Goal: Transaction & Acquisition: Book appointment/travel/reservation

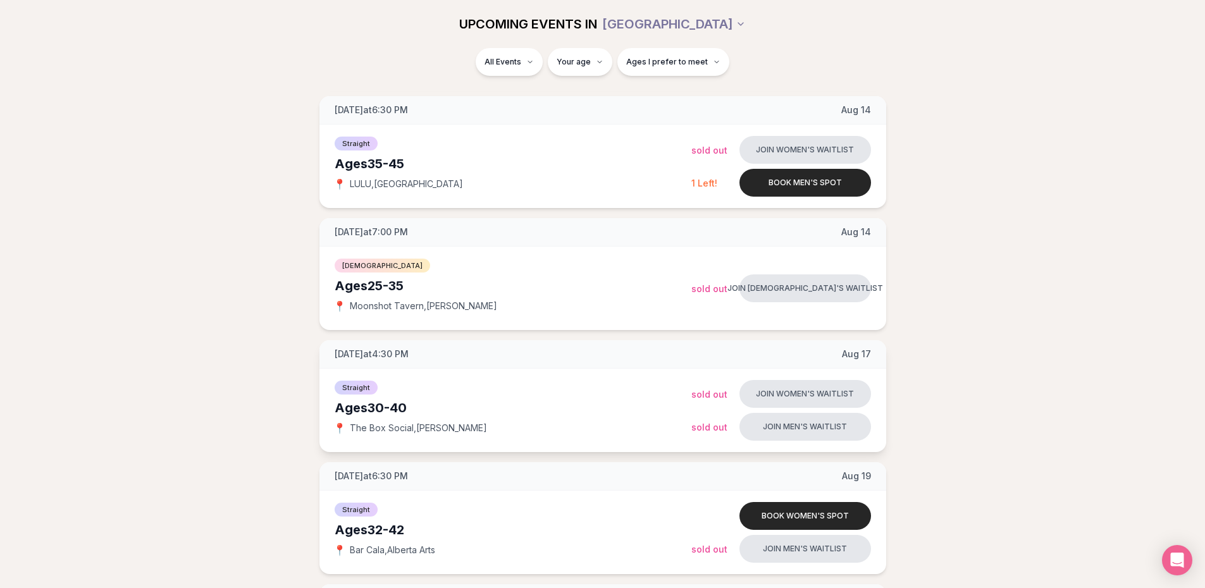
scroll to position [556, 0]
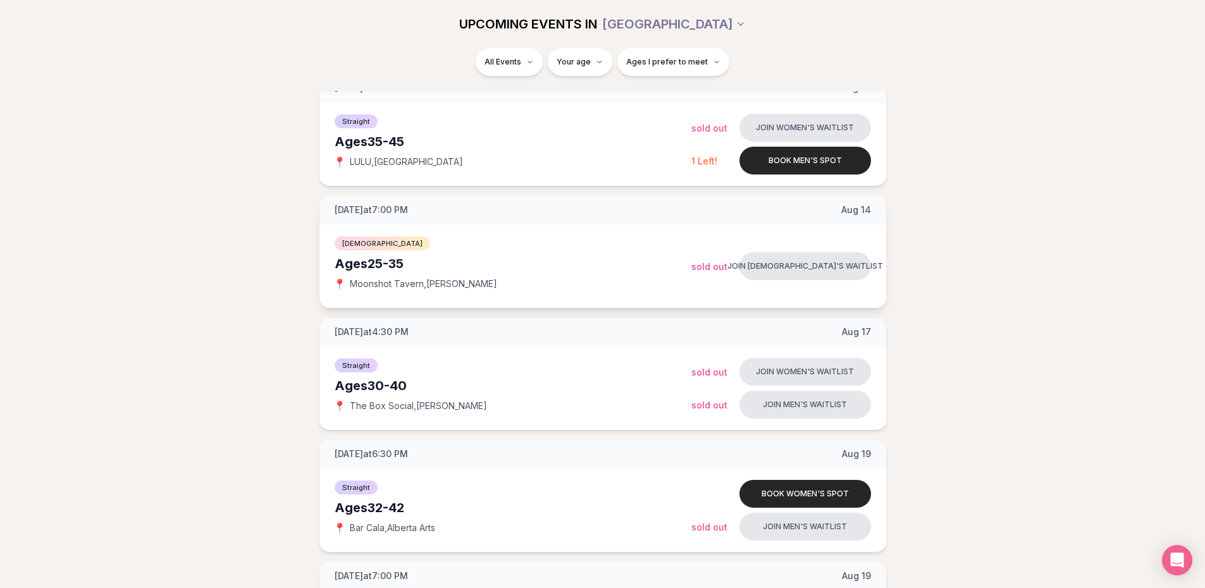
click at [704, 267] on span "Sold Out" at bounding box center [709, 266] width 36 height 11
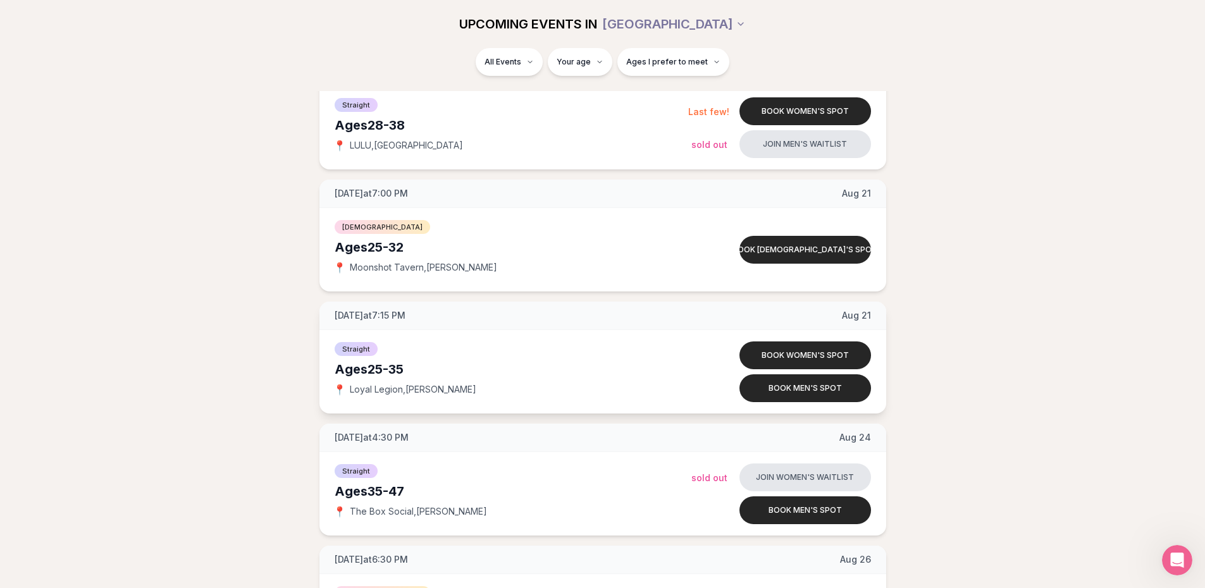
scroll to position [1442, 0]
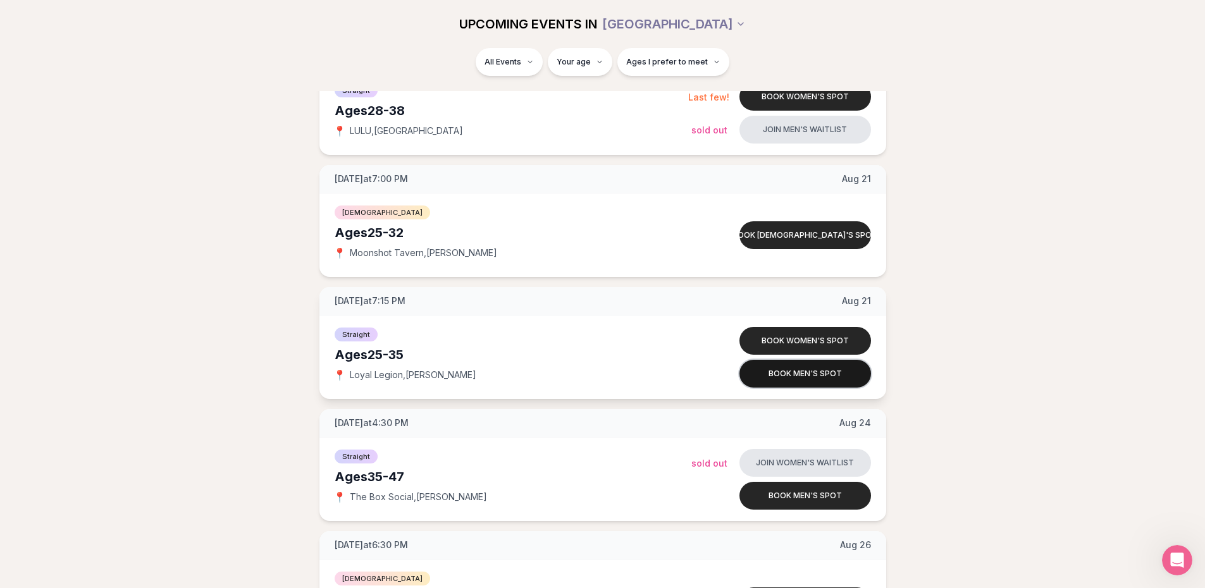
click at [811, 372] on button "Book men's spot" at bounding box center [805, 374] width 132 height 28
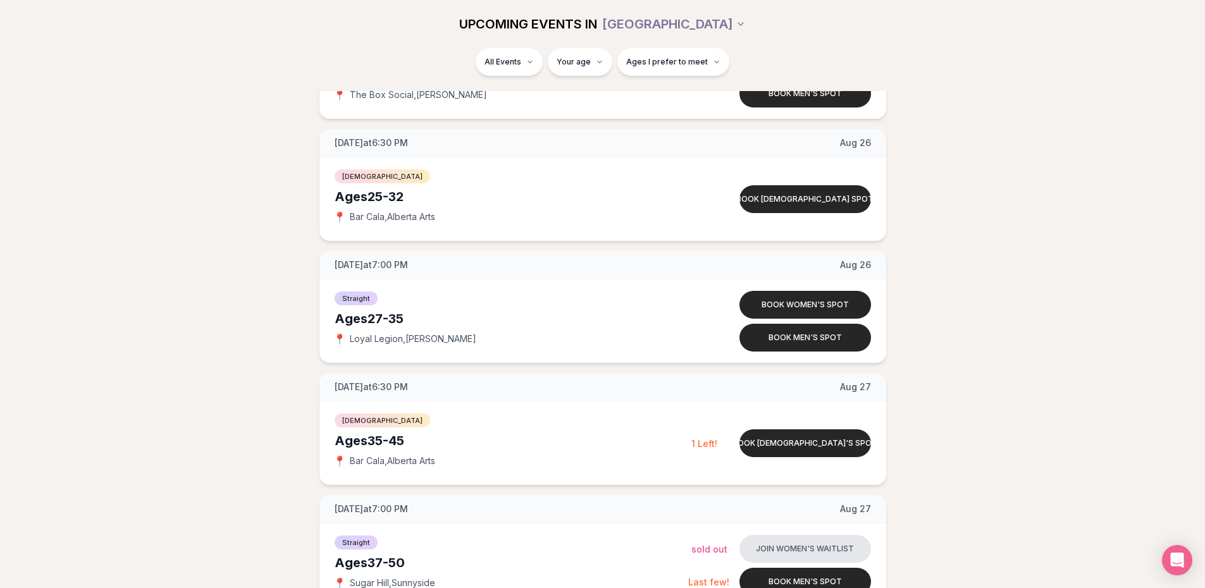
scroll to position [1948, 0]
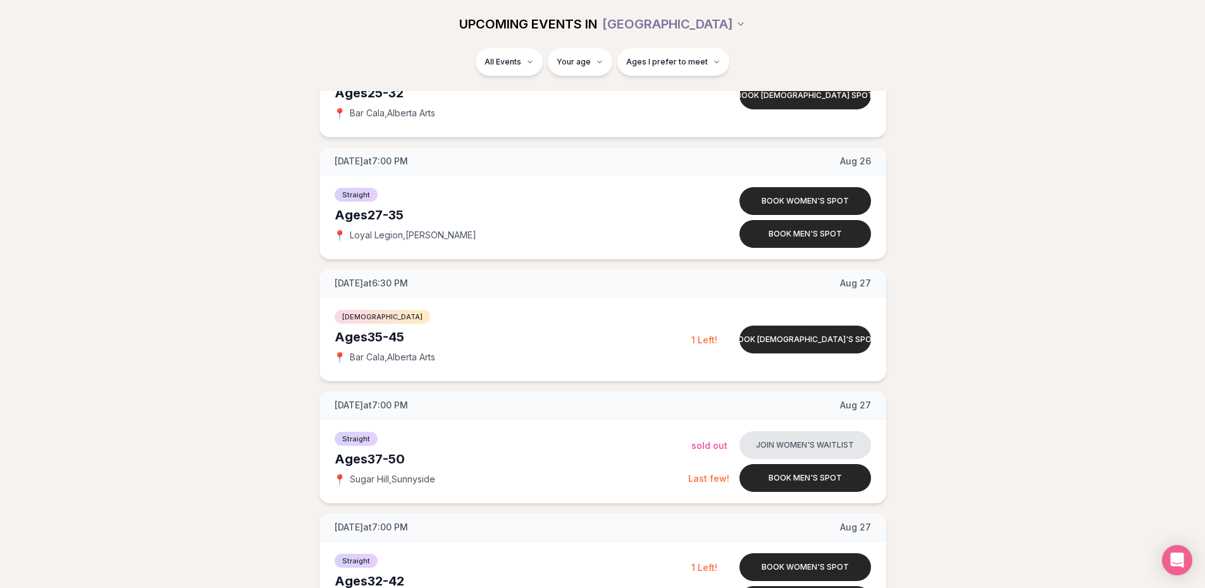
click at [585, 360] on div "📍 Bar Cala , [GEOGRAPHIC_DATA] Arts" at bounding box center [513, 357] width 357 height 13
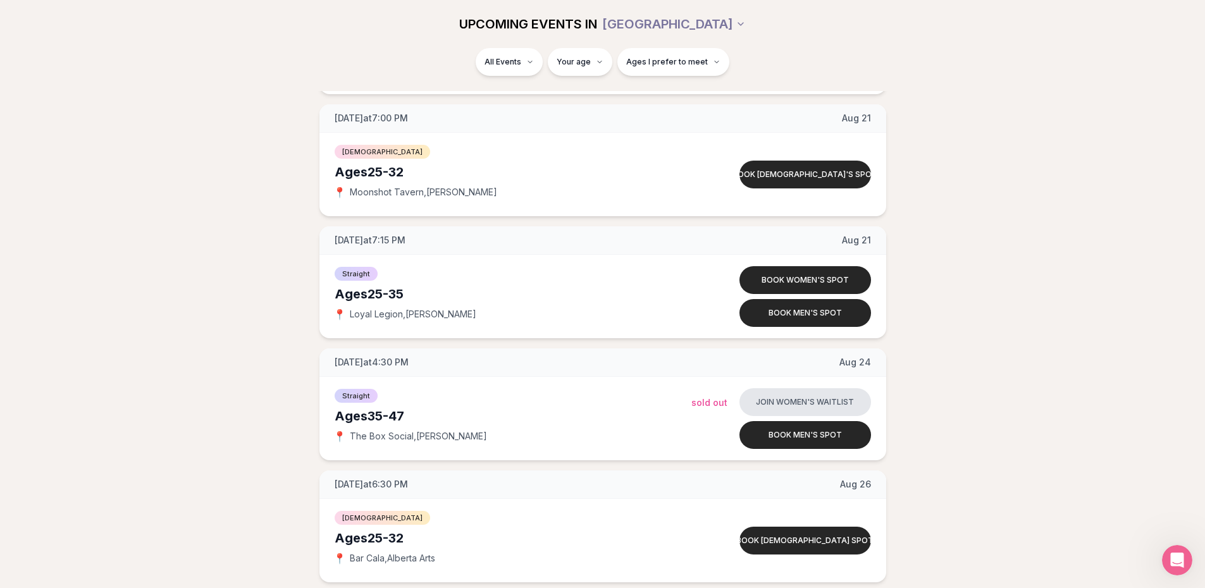
scroll to position [3699, 0]
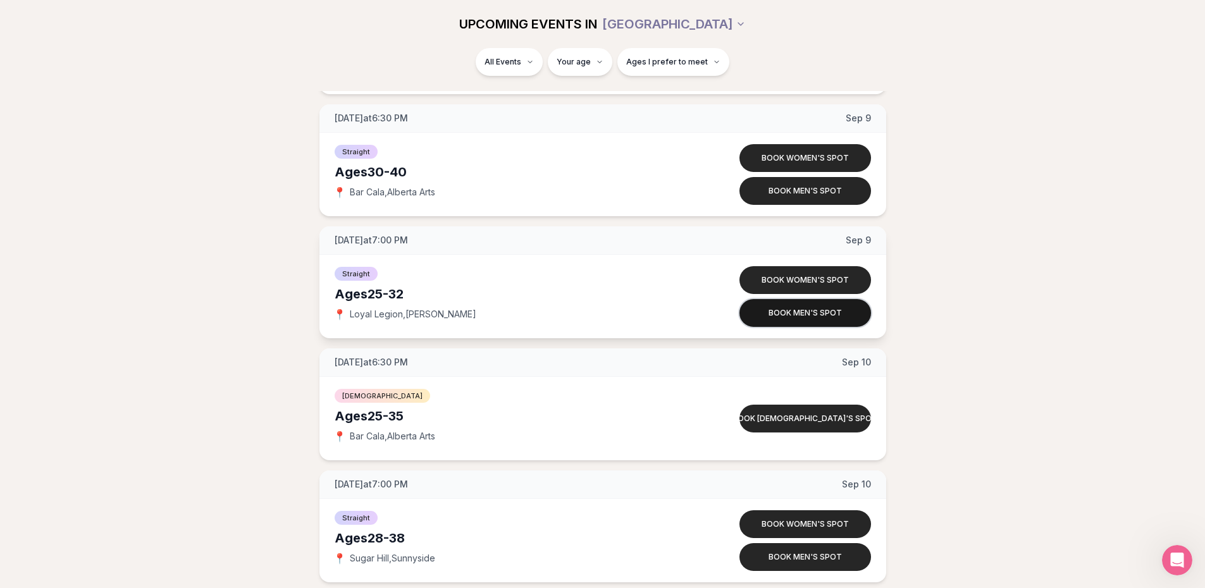
click at [778, 317] on button "Book men's spot" at bounding box center [805, 313] width 132 height 28
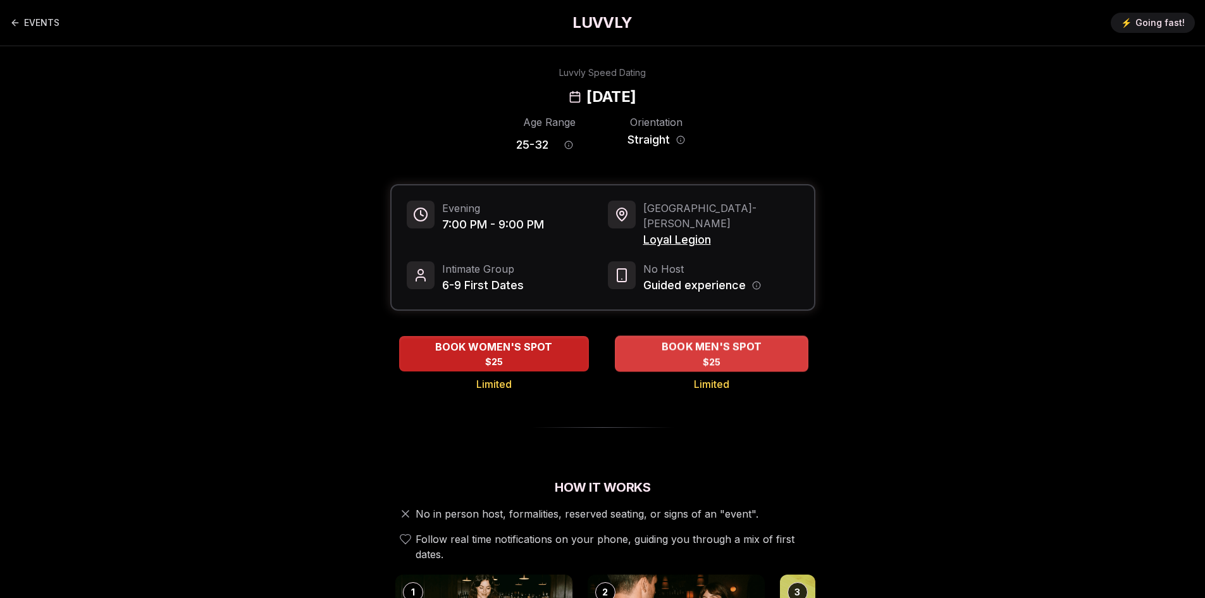
click at [675, 345] on div "BOOK MEN'S SPOT $25" at bounding box center [711, 353] width 193 height 35
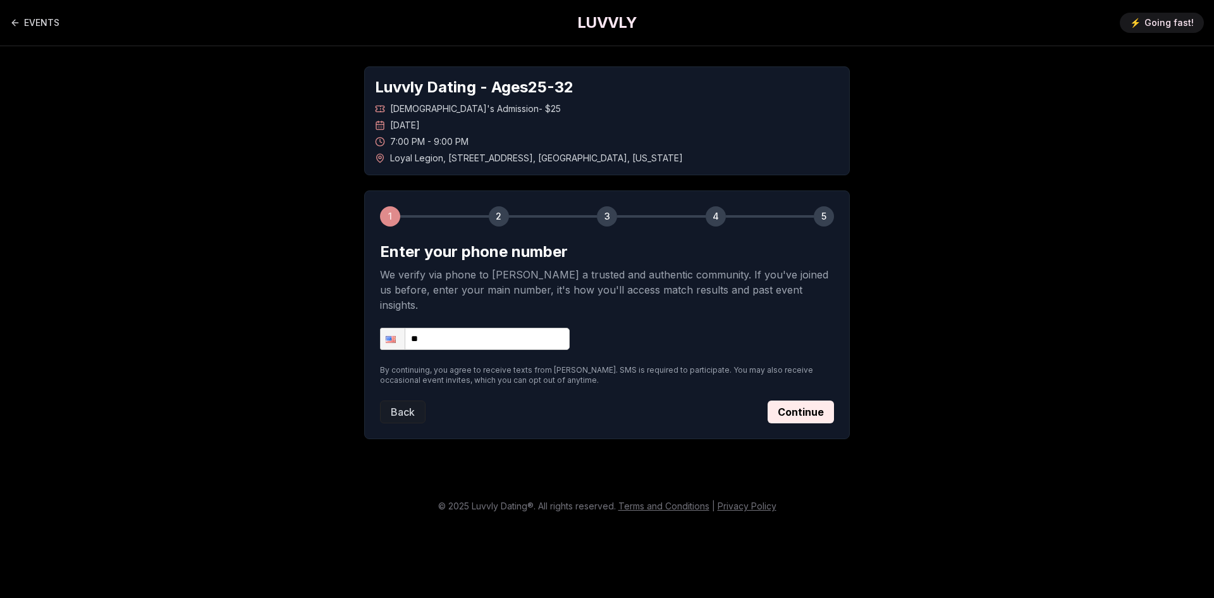
click at [465, 329] on input "**" at bounding box center [475, 339] width 190 height 22
type input "**********"
click at [799, 400] on button "Continue" at bounding box center [801, 411] width 66 height 23
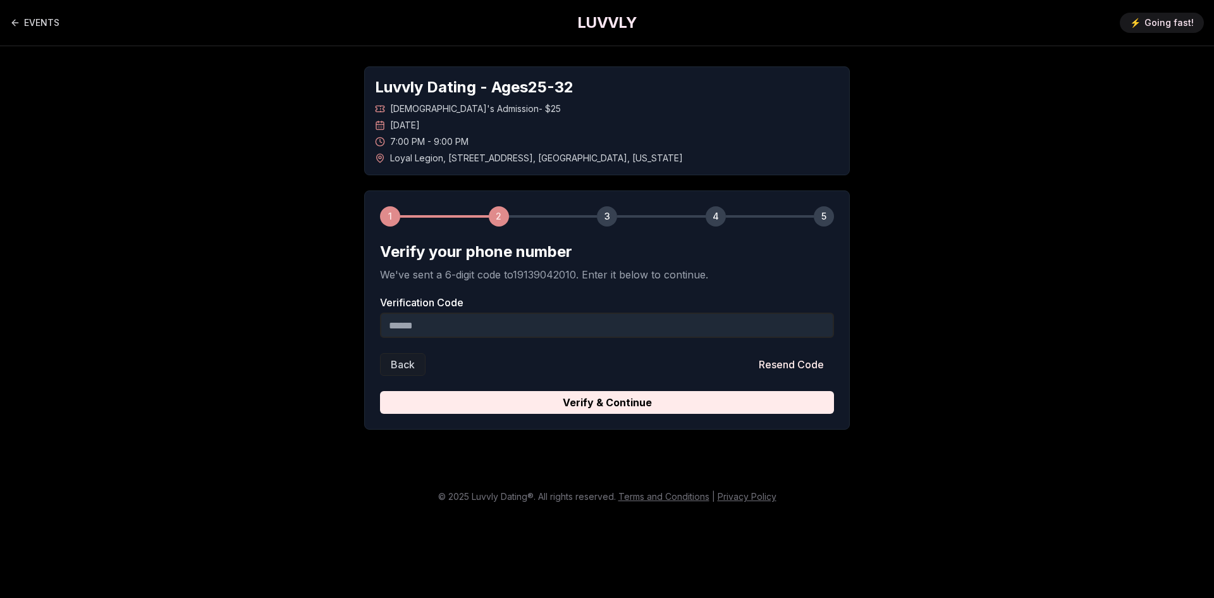
click at [510, 326] on input "Verification Code" at bounding box center [607, 324] width 454 height 25
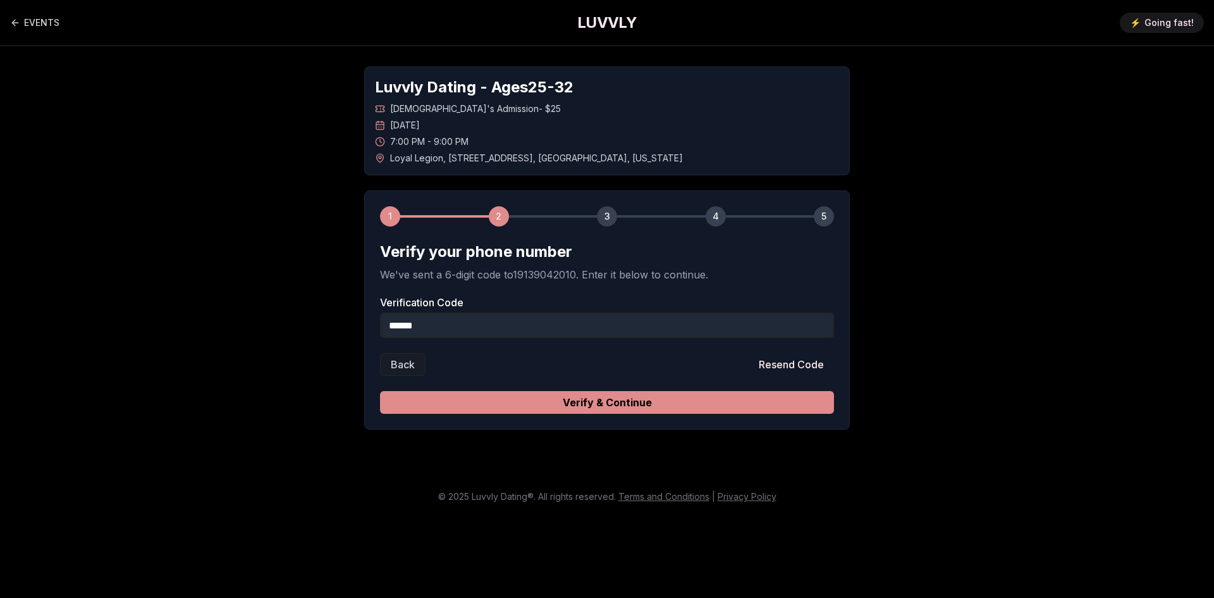
type input "******"
click at [649, 403] on button "Verify & Continue" at bounding box center [607, 402] width 454 height 23
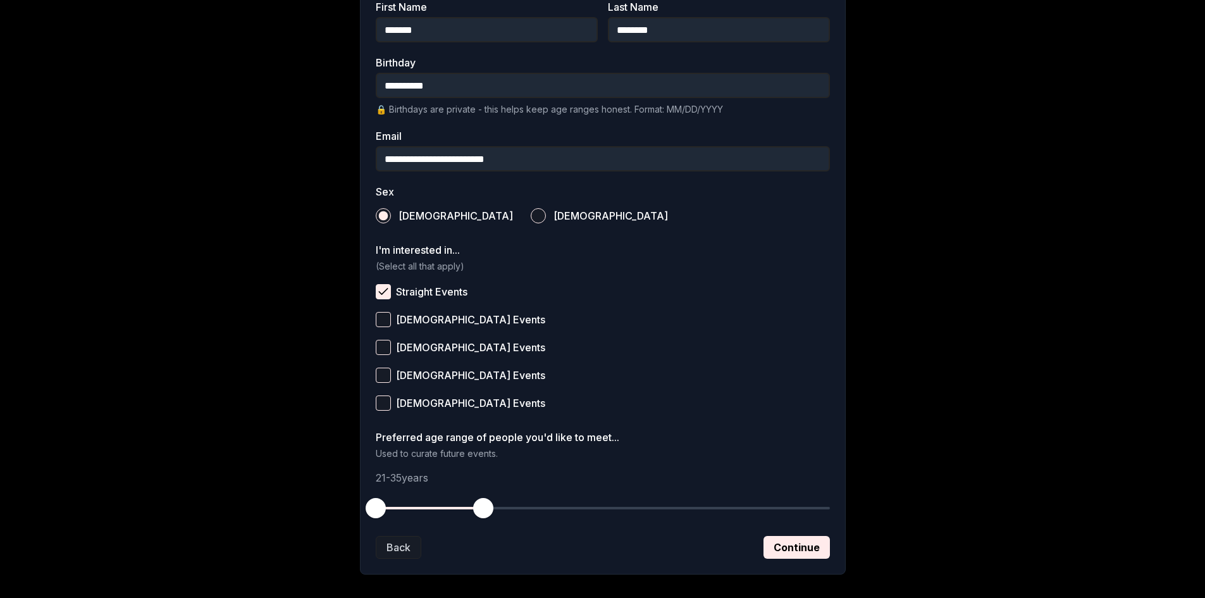
scroll to position [316, 0]
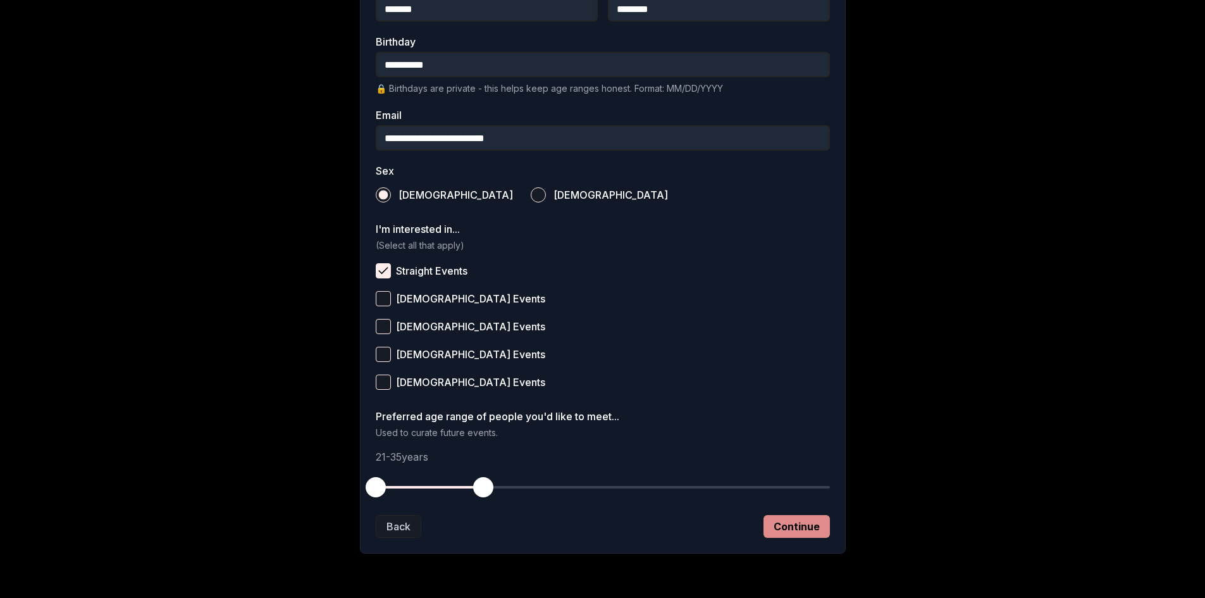
click at [787, 529] on button "Continue" at bounding box center [796, 526] width 66 height 23
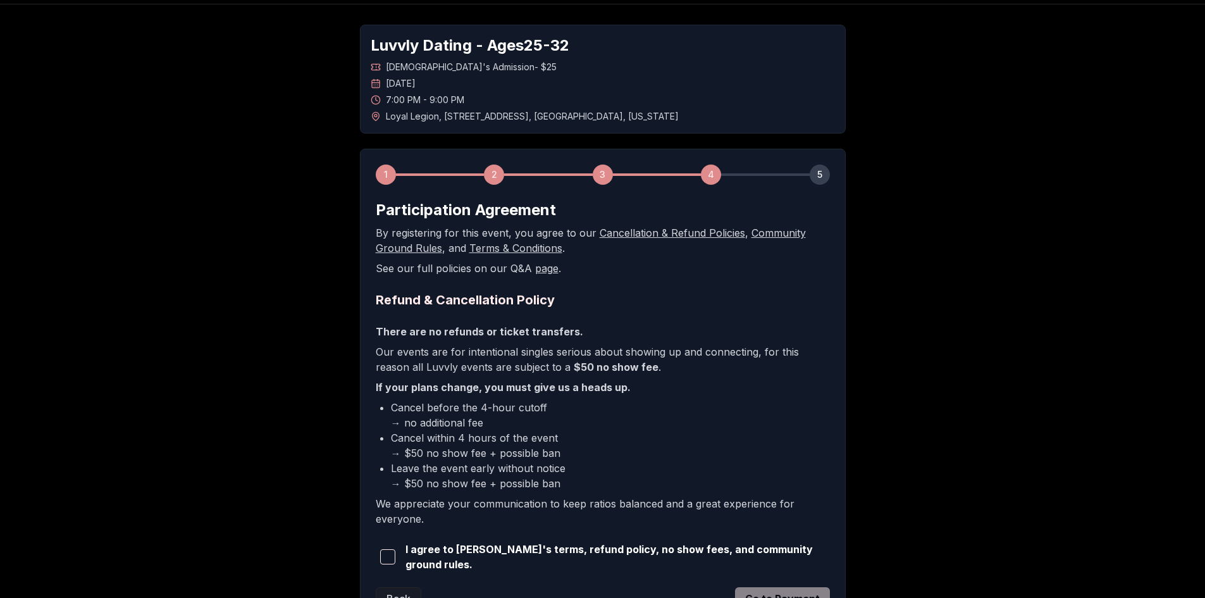
scroll to position [63, 0]
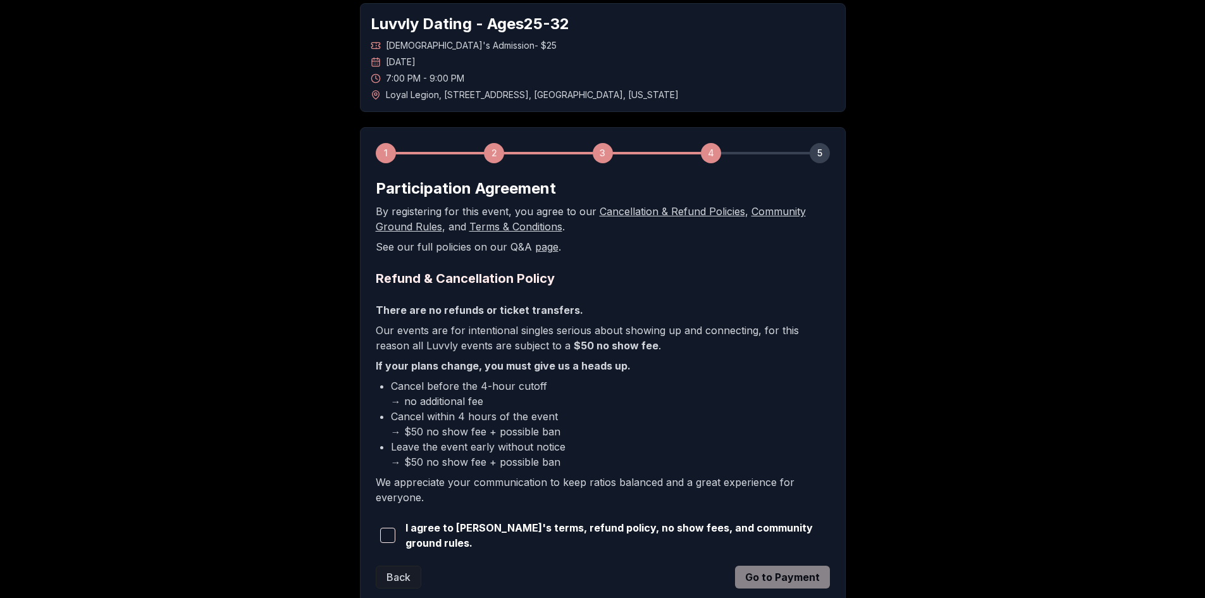
click at [386, 535] on span "button" at bounding box center [387, 534] width 15 height 15
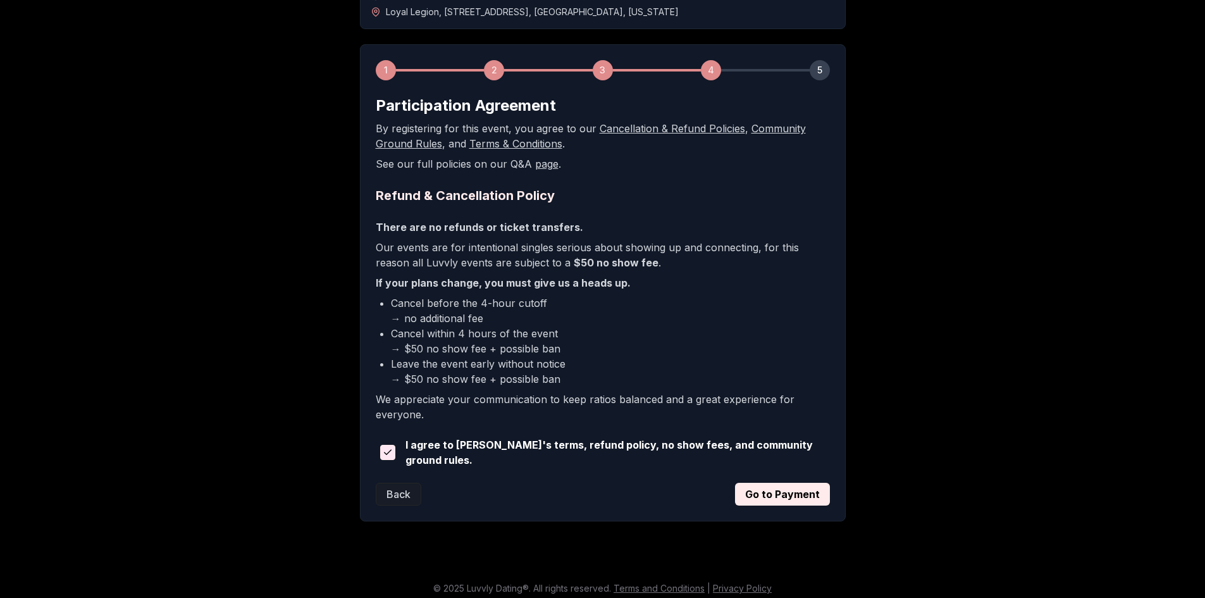
scroll to position [150, 0]
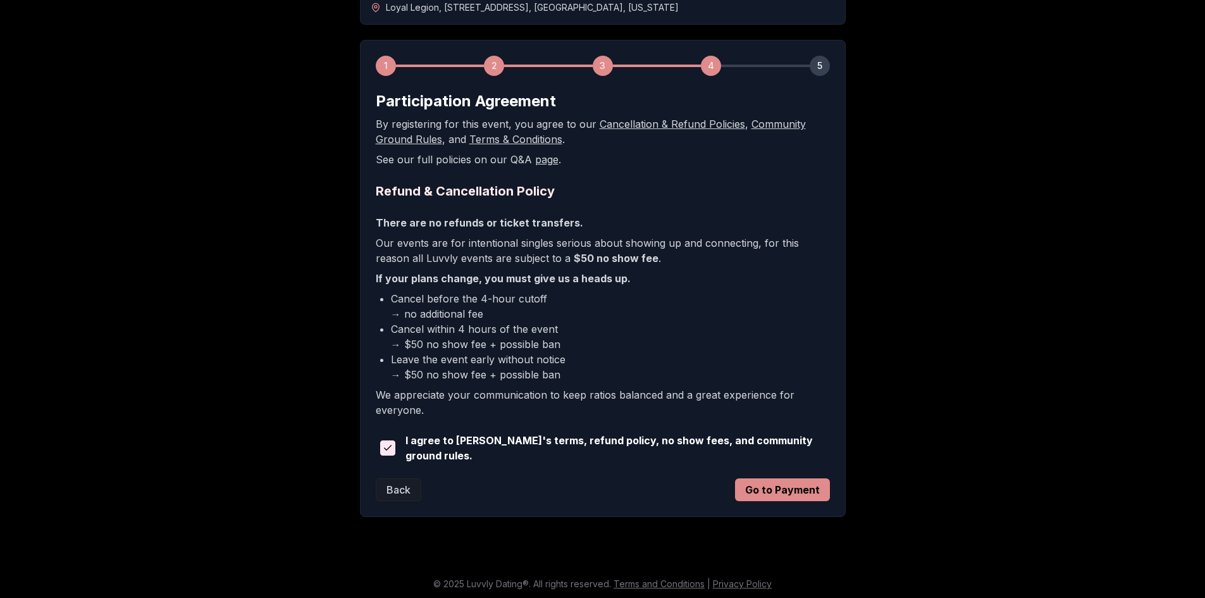
click at [782, 491] on button "Go to Payment" at bounding box center [782, 489] width 95 height 23
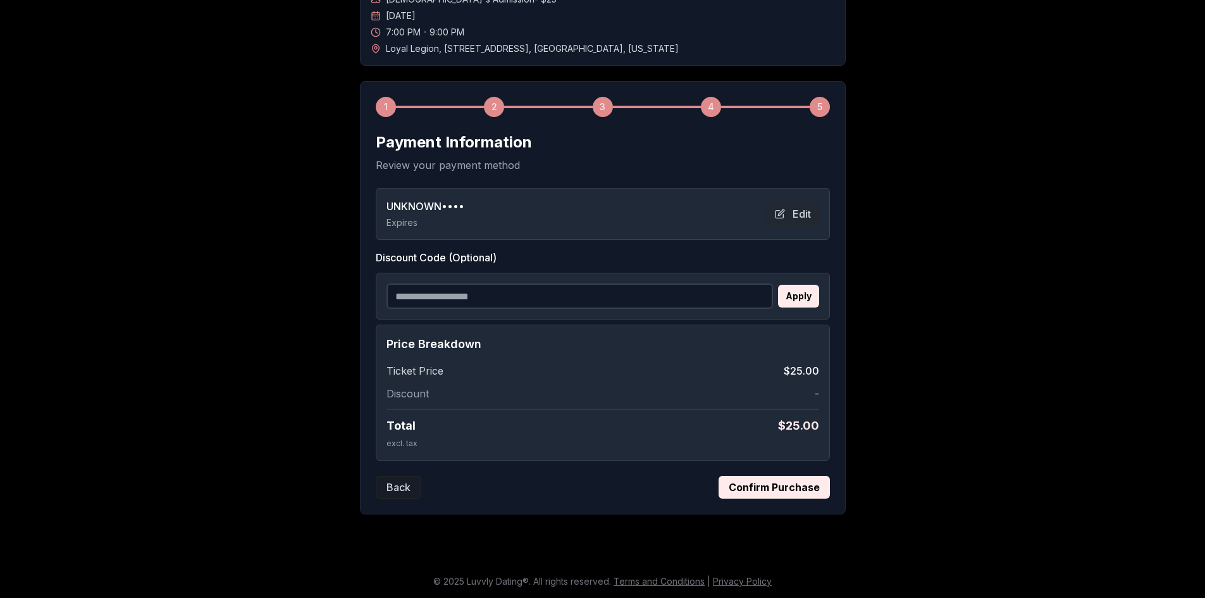
click at [750, 489] on button "Confirm Purchase" at bounding box center [773, 487] width 111 height 23
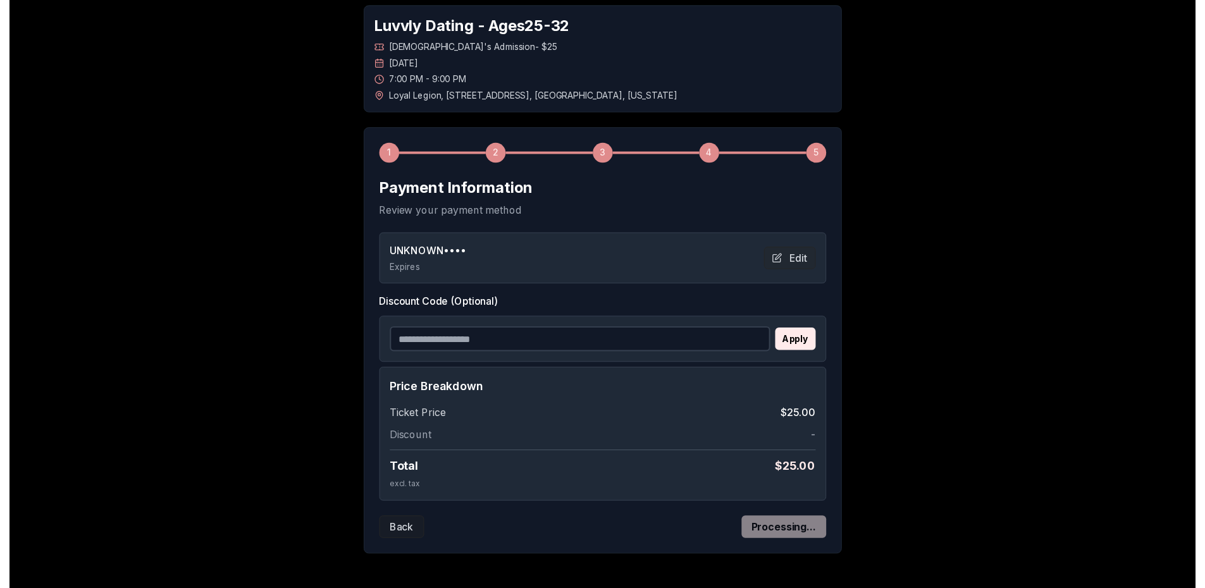
scroll to position [0, 0]
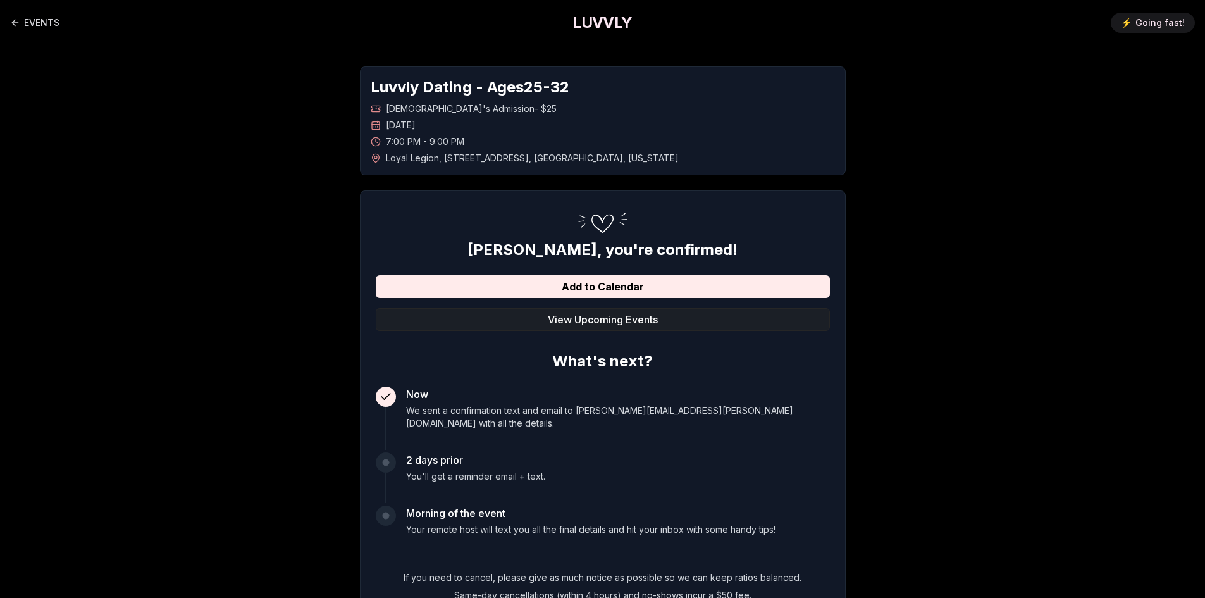
click at [596, 324] on button "View Upcoming Events" at bounding box center [603, 319] width 454 height 23
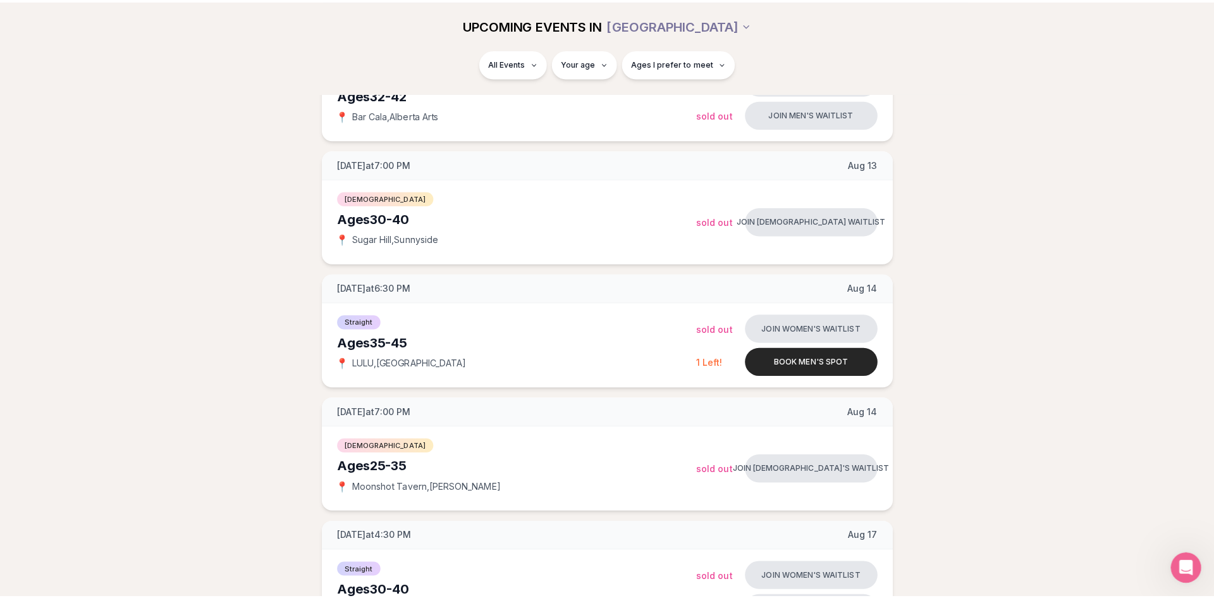
scroll to position [249, 0]
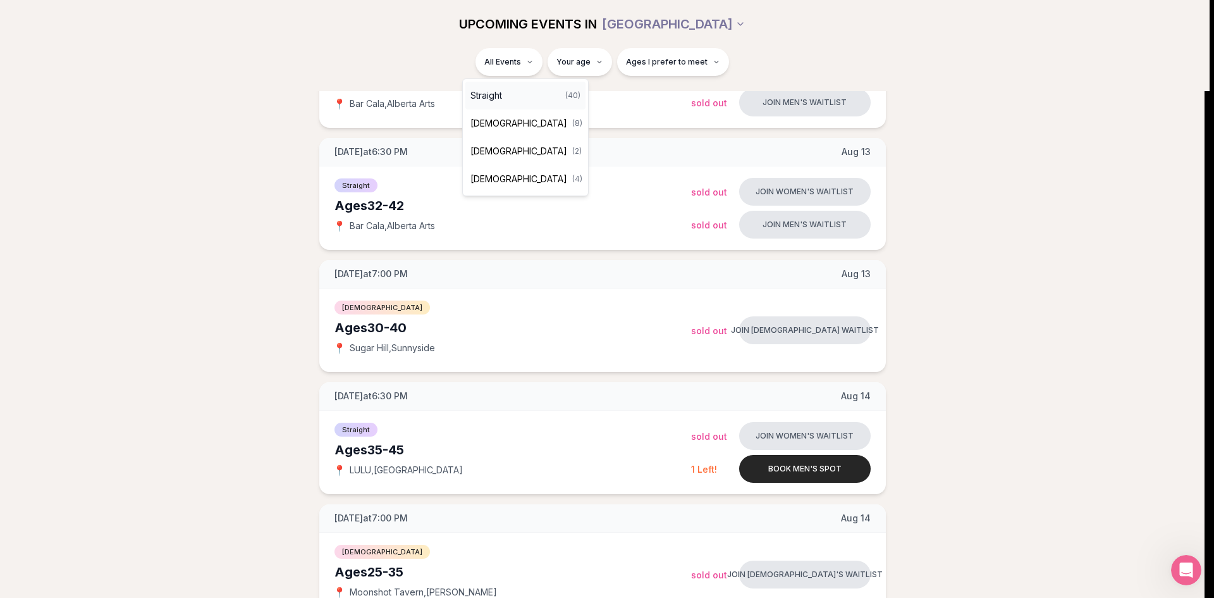
click at [514, 91] on div "Straight ( 40 )" at bounding box center [525, 96] width 120 height 28
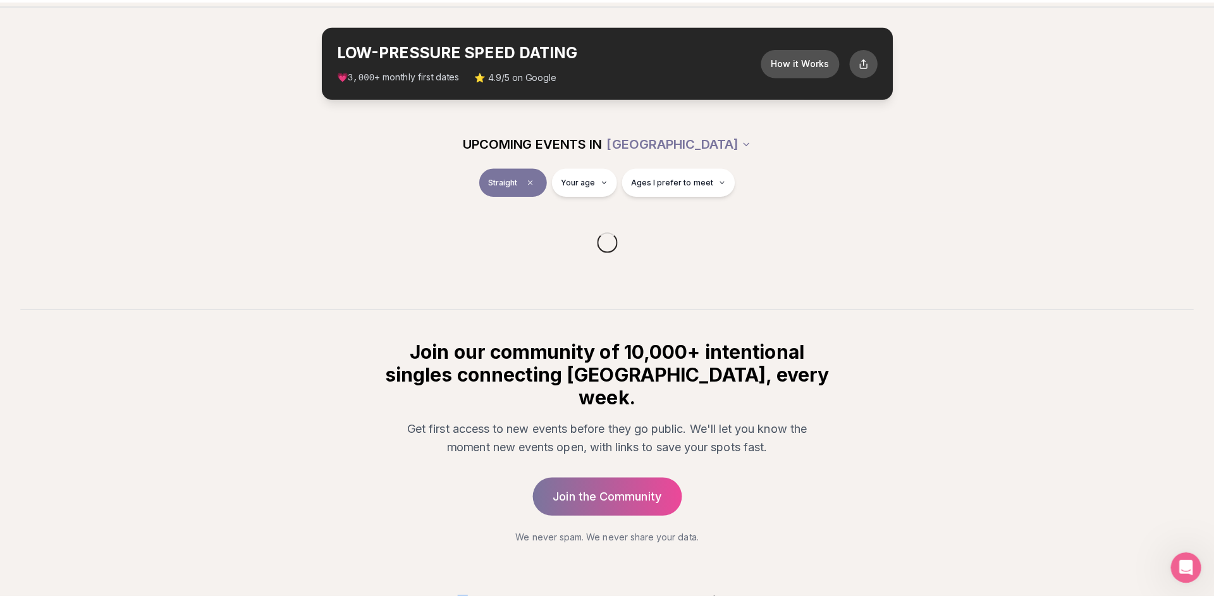
scroll to position [4867, 0]
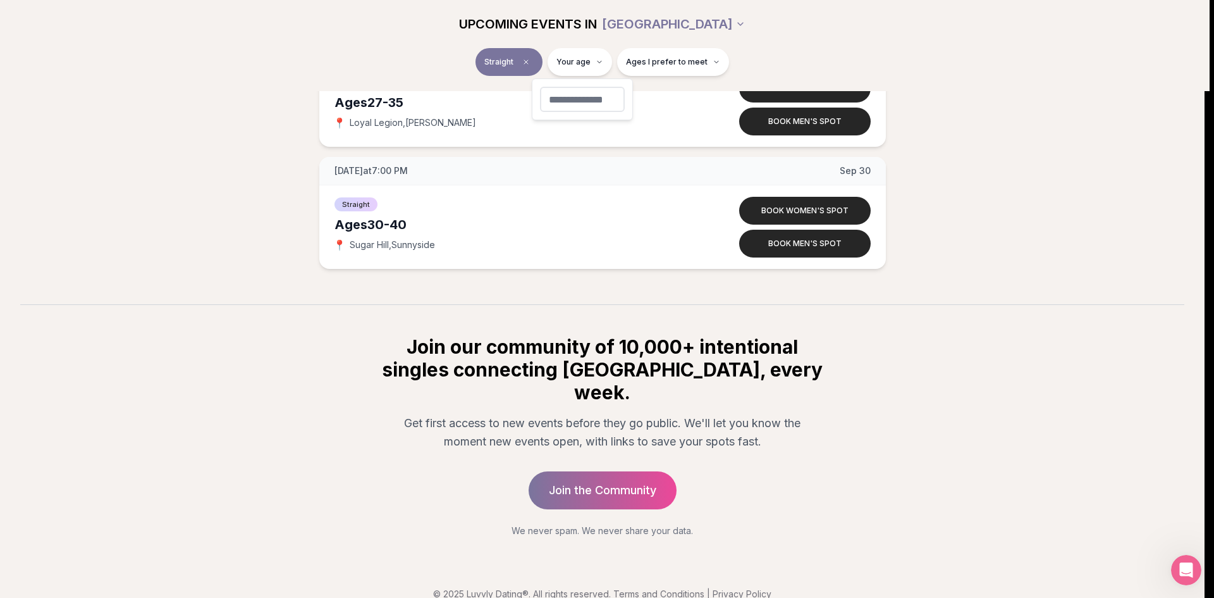
type input "**"
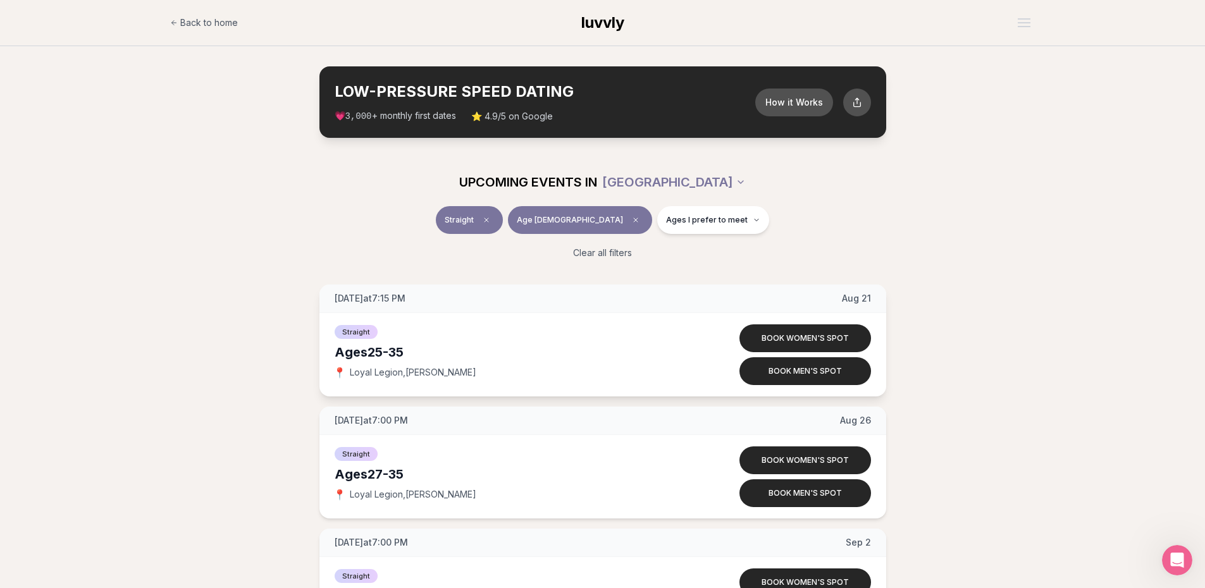
click at [353, 336] on span "Straight" at bounding box center [356, 332] width 43 height 14
click at [391, 371] on span "Loyal Legion , [PERSON_NAME]" at bounding box center [413, 372] width 126 height 13
drag, startPoint x: 446, startPoint y: 372, endPoint x: 345, endPoint y: 378, distance: 101.3
click at [345, 378] on div "📍 Loyal Legion , [PERSON_NAME]" at bounding box center [513, 372] width 357 height 13
click at [522, 331] on div "Straight" at bounding box center [513, 330] width 357 height 15
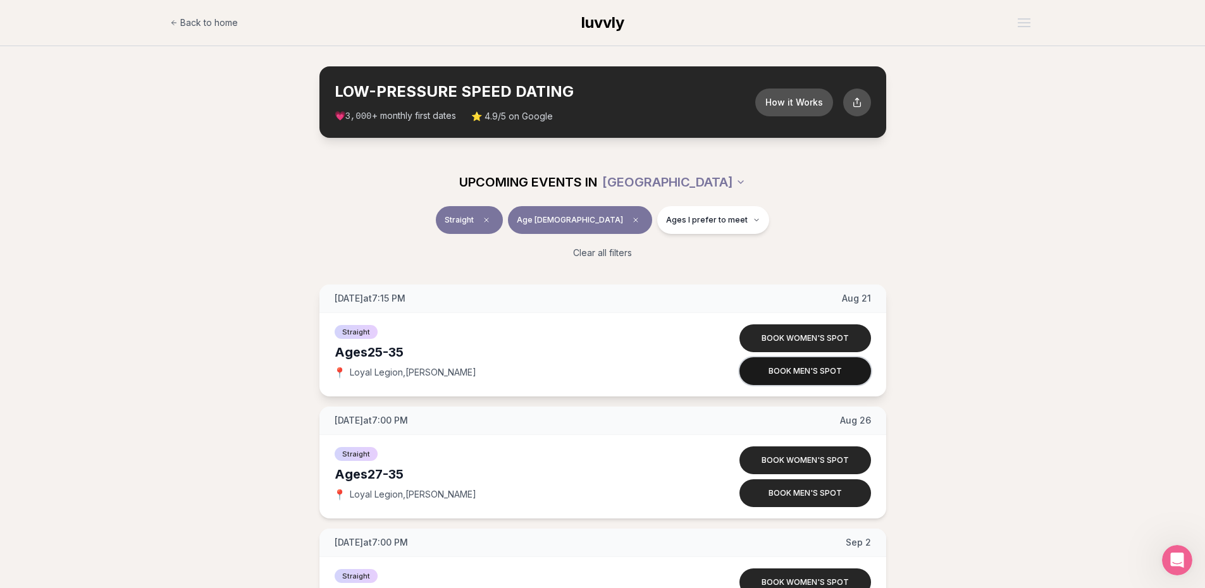
click at [785, 371] on button "Book men's spot" at bounding box center [805, 371] width 132 height 28
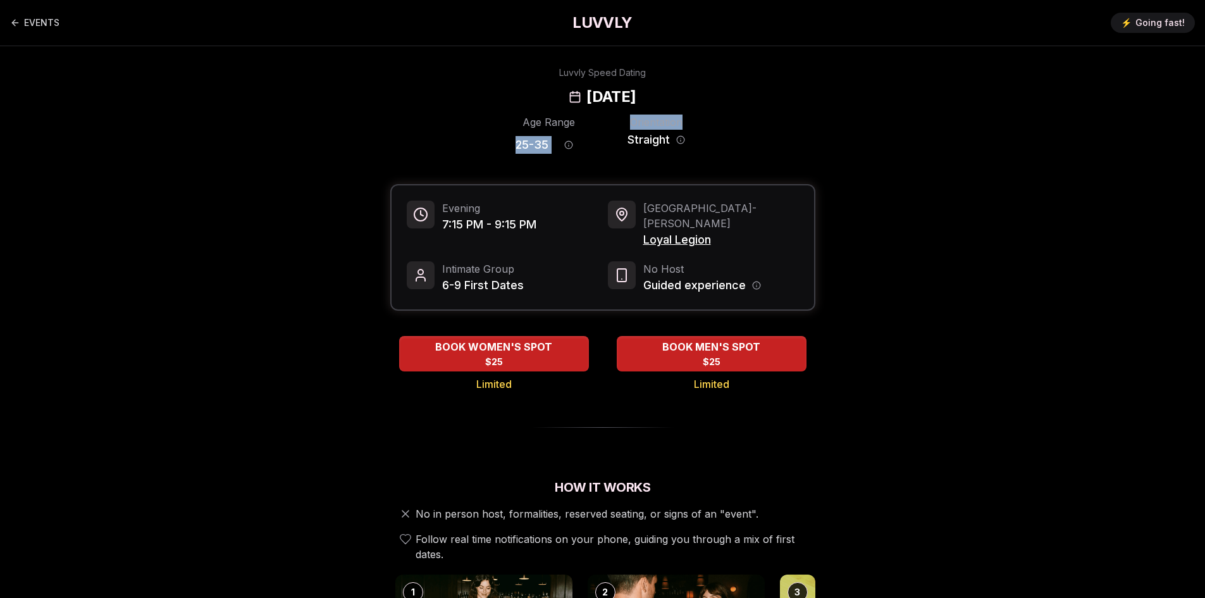
drag, startPoint x: 517, startPoint y: 145, endPoint x: 751, endPoint y: 150, distance: 234.0
click at [751, 150] on div "Age Range 25 - 35 Orientation Straight" at bounding box center [602, 136] width 425 height 44
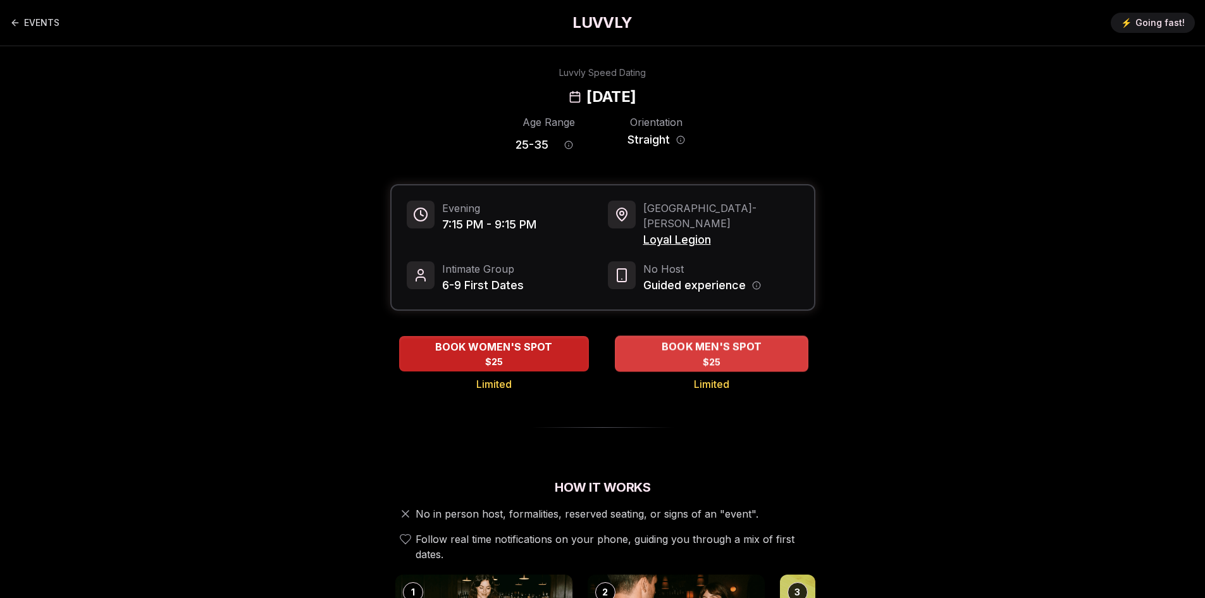
click at [698, 350] on div "BOOK MEN'S SPOT $25" at bounding box center [711, 353] width 193 height 35
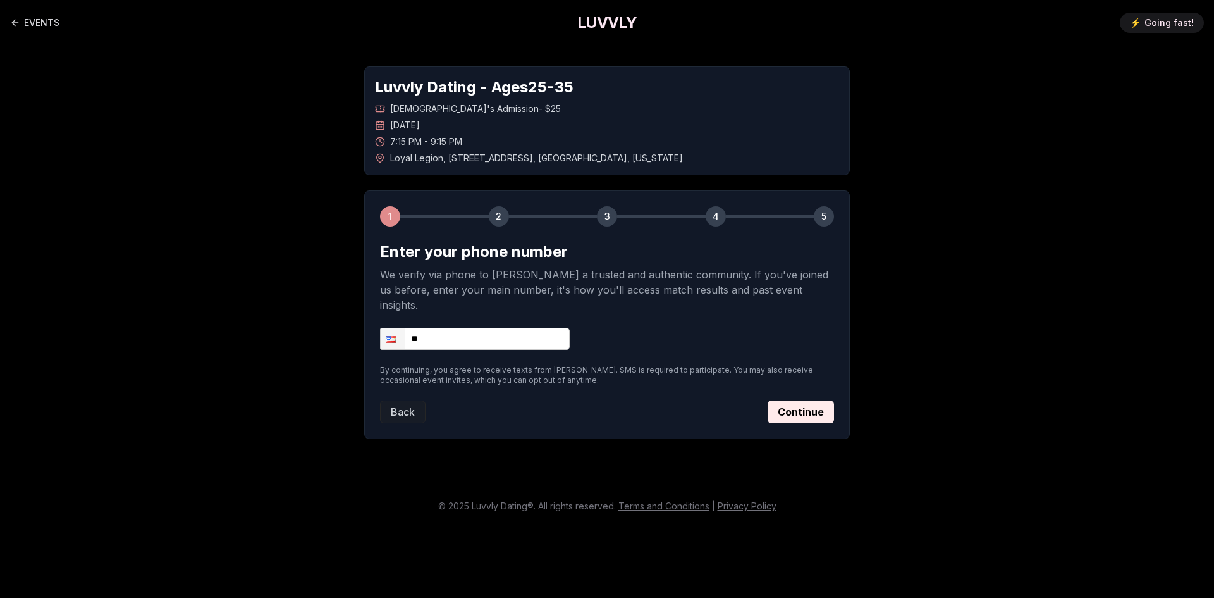
click at [267, 159] on div "Luvvly Dating - Ages [DEMOGRAPHIC_DATA] [DEMOGRAPHIC_DATA]'s Admission - $25 [D…" at bounding box center [606, 252] width 885 height 413
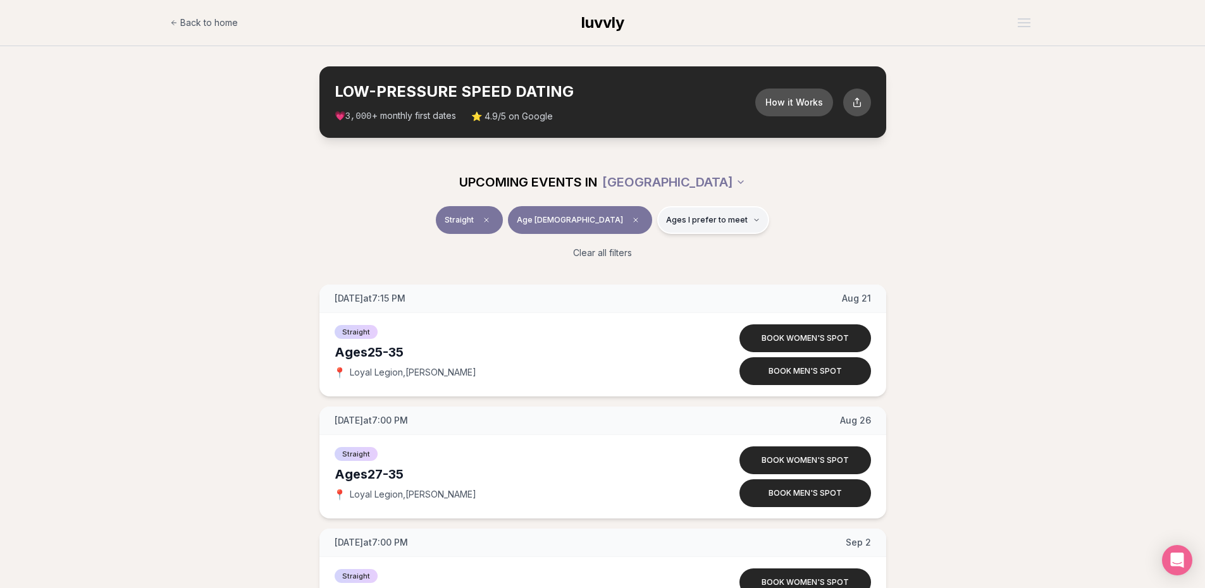
click at [666, 222] on span "Ages I prefer to meet" at bounding box center [707, 220] width 82 height 10
click at [806, 224] on div "Straight Age 25 Ages I prefer to meet" at bounding box center [603, 222] width 708 height 33
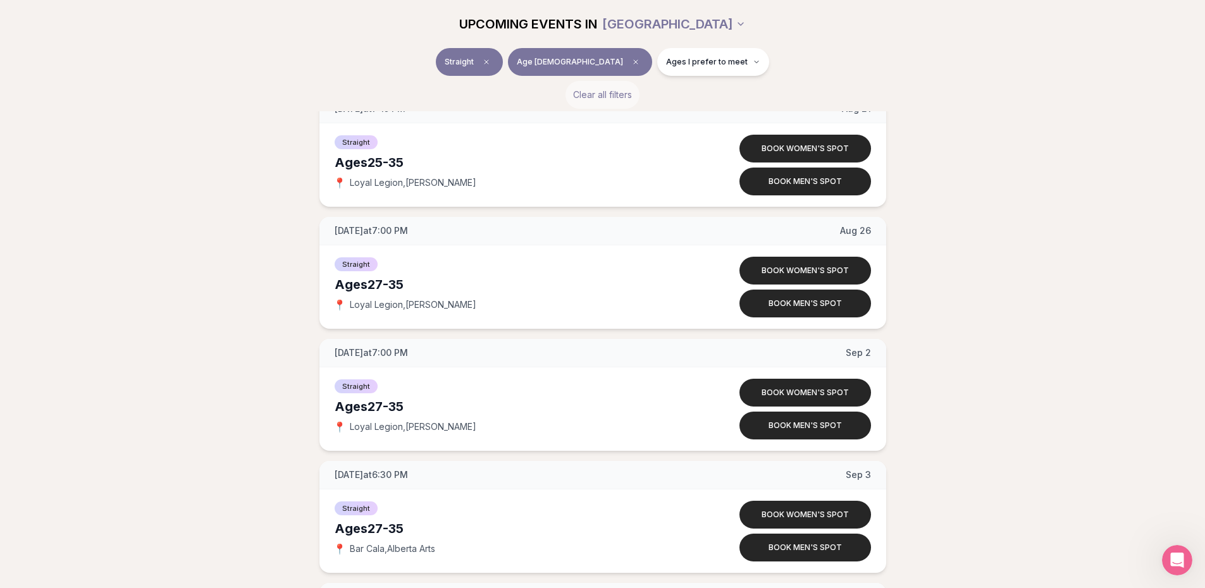
scroll to position [126, 0]
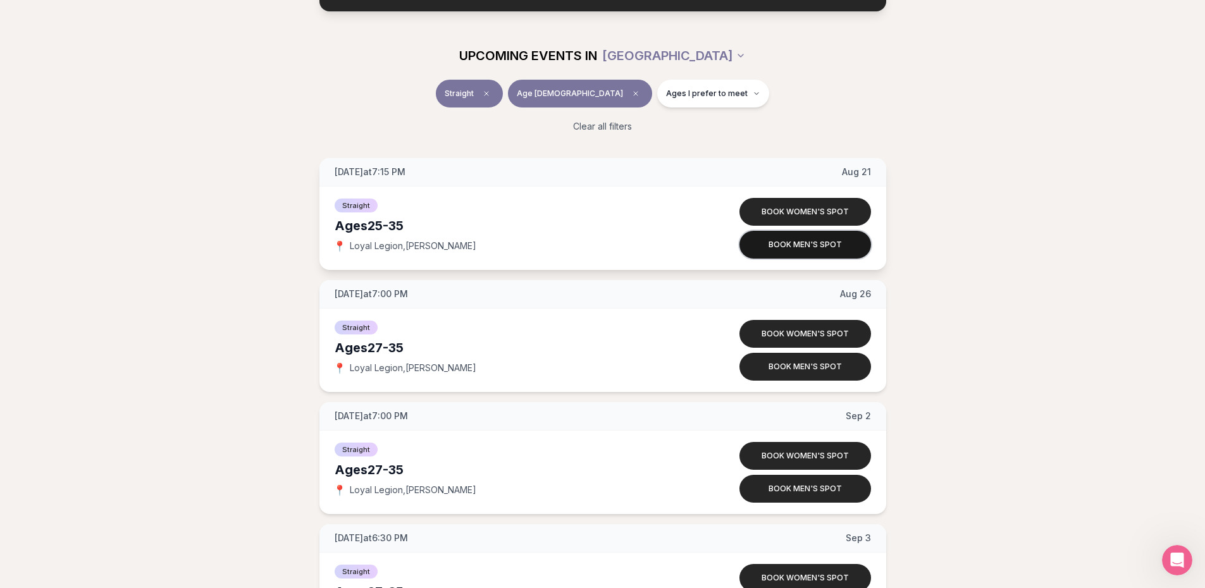
click at [809, 239] on button "Book men's spot" at bounding box center [805, 245] width 132 height 28
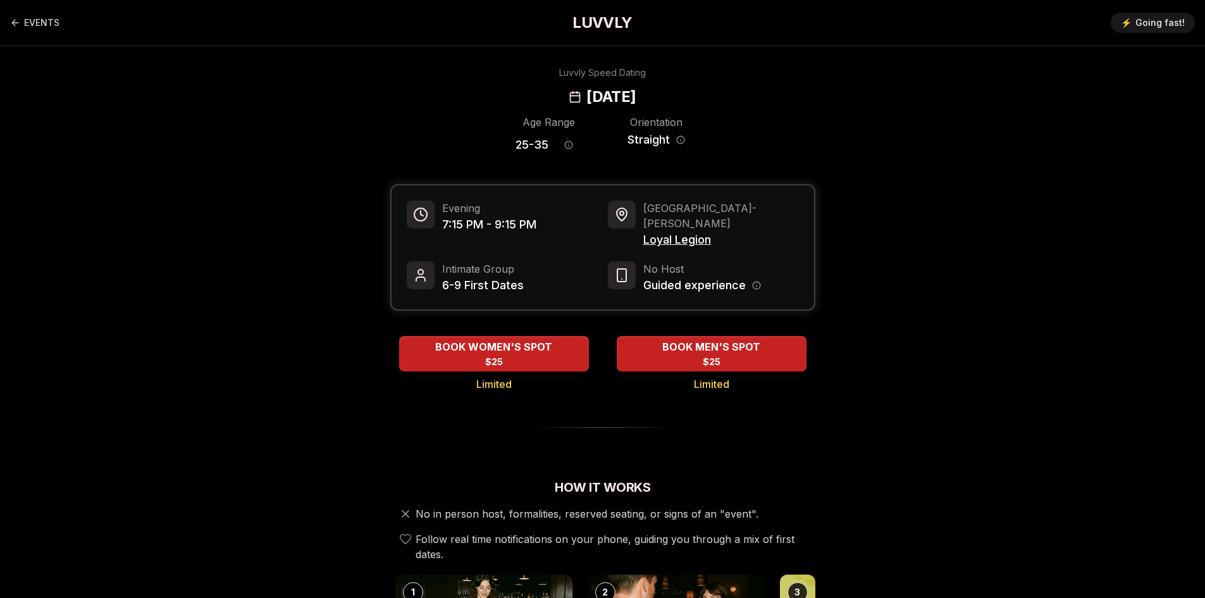
click at [709, 376] on span "Limited" at bounding box center [711, 383] width 35 height 15
click at [689, 339] on span "BOOK MEN'S SPOT" at bounding box center [710, 346] width 105 height 15
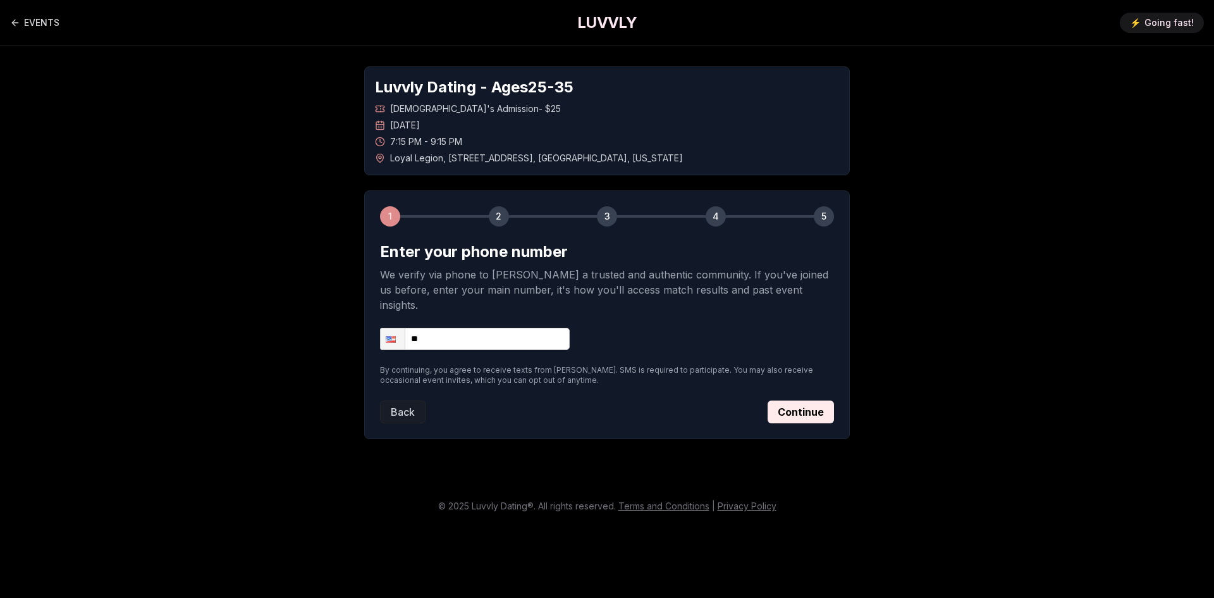
click at [504, 328] on input "**" at bounding box center [475, 339] width 190 height 22
type input "**********"
click at [797, 400] on button "Continue" at bounding box center [801, 411] width 66 height 23
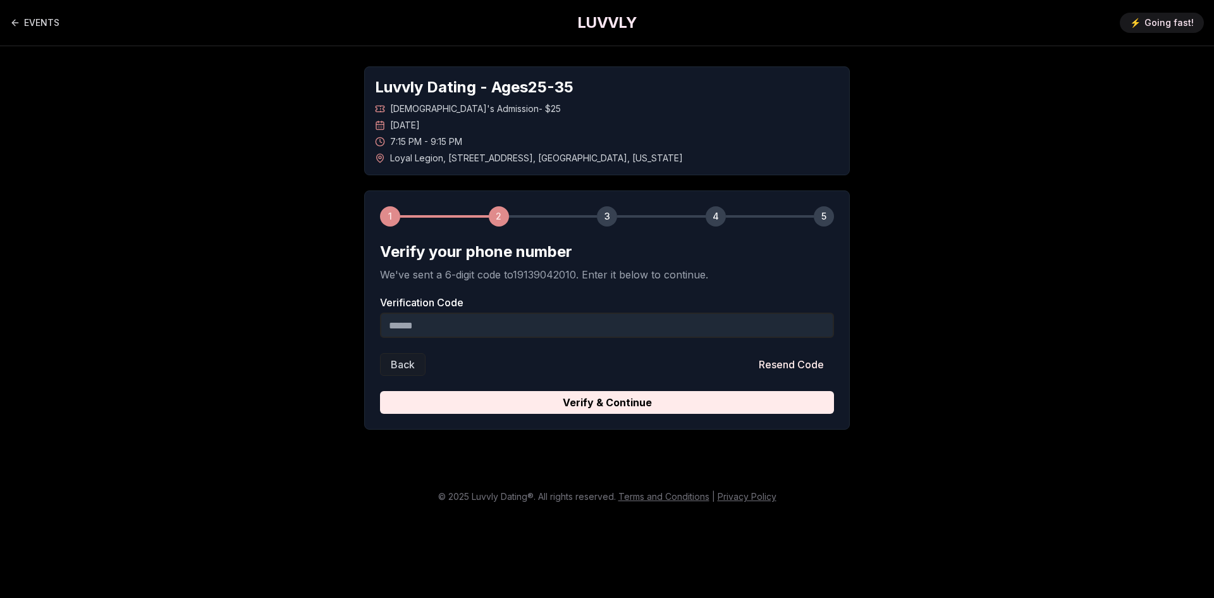
click at [486, 324] on input "Verification Code" at bounding box center [607, 324] width 454 height 25
